Goal: Check status

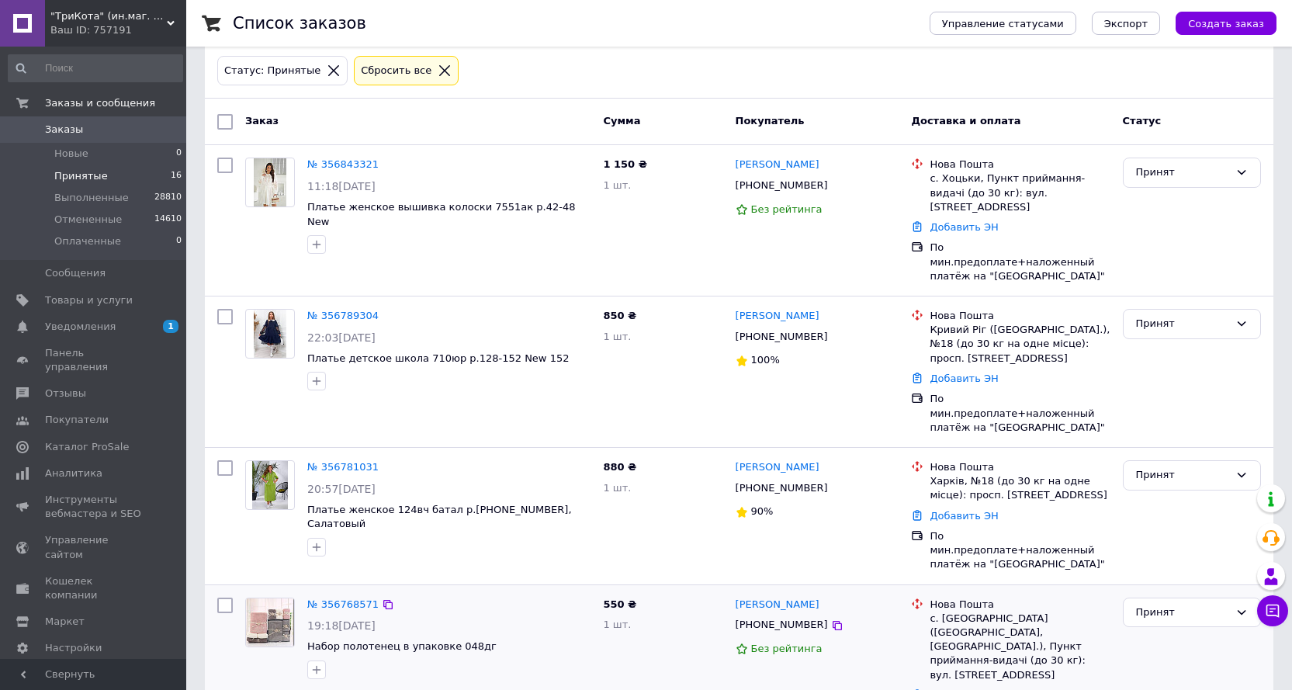
scroll to position [388, 0]
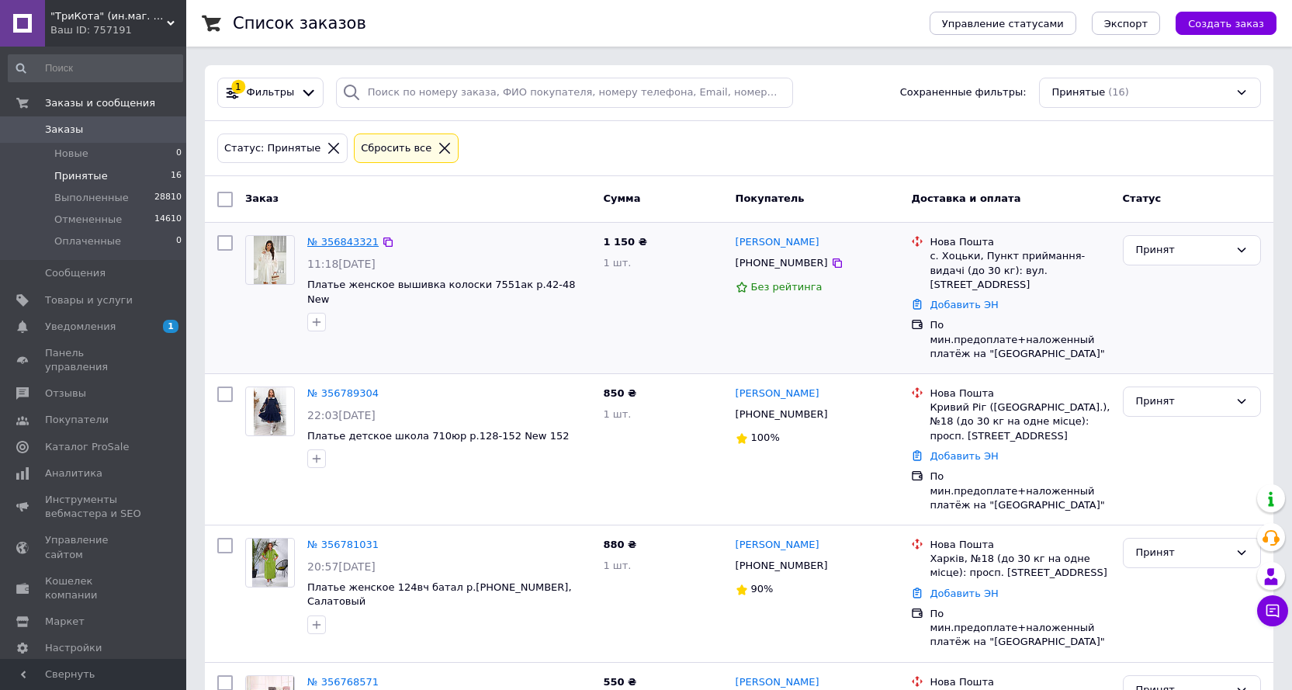
click at [354, 243] on link "№ 356843321" at bounding box center [342, 242] width 71 height 12
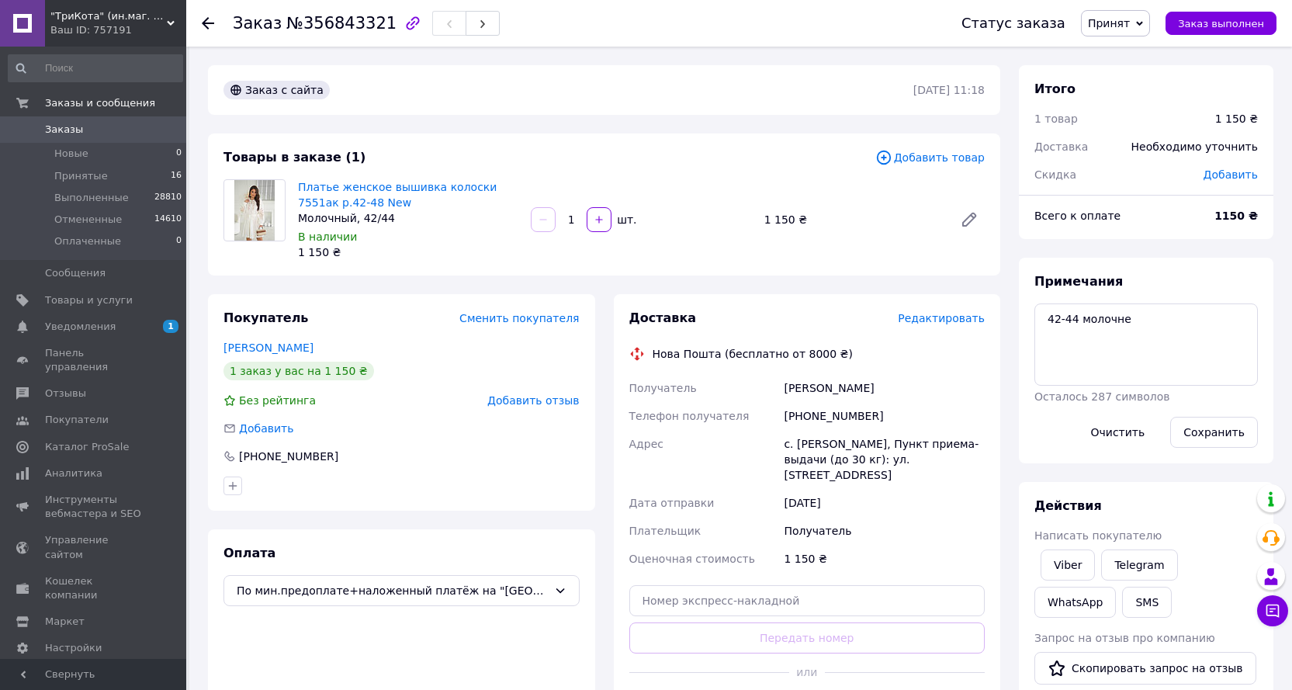
click at [213, 23] on use at bounding box center [208, 23] width 12 height 12
